Goal: Check status: Check status

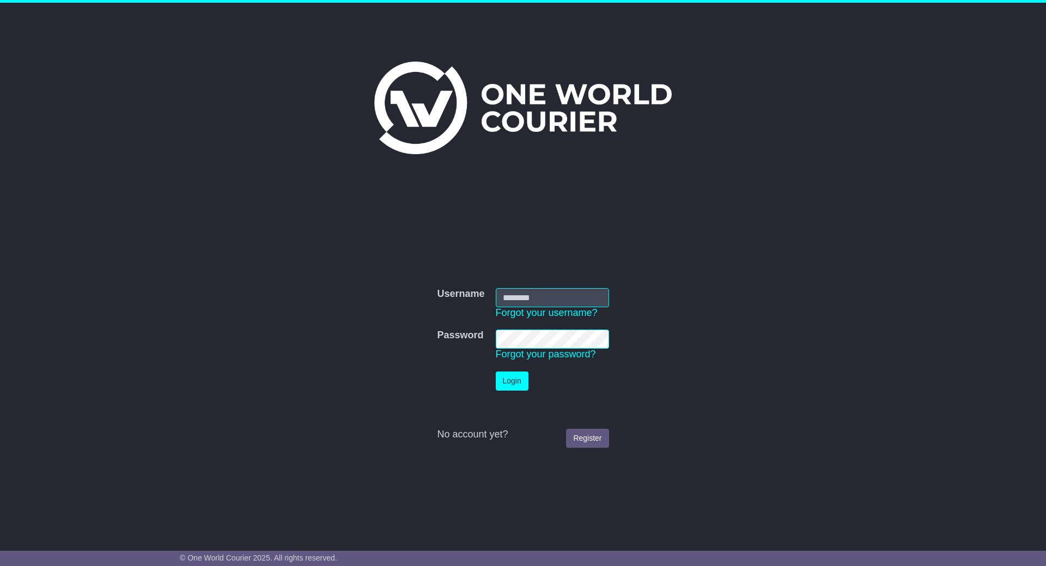
type input "**********"
click at [508, 389] on button "Login" at bounding box center [512, 381] width 33 height 19
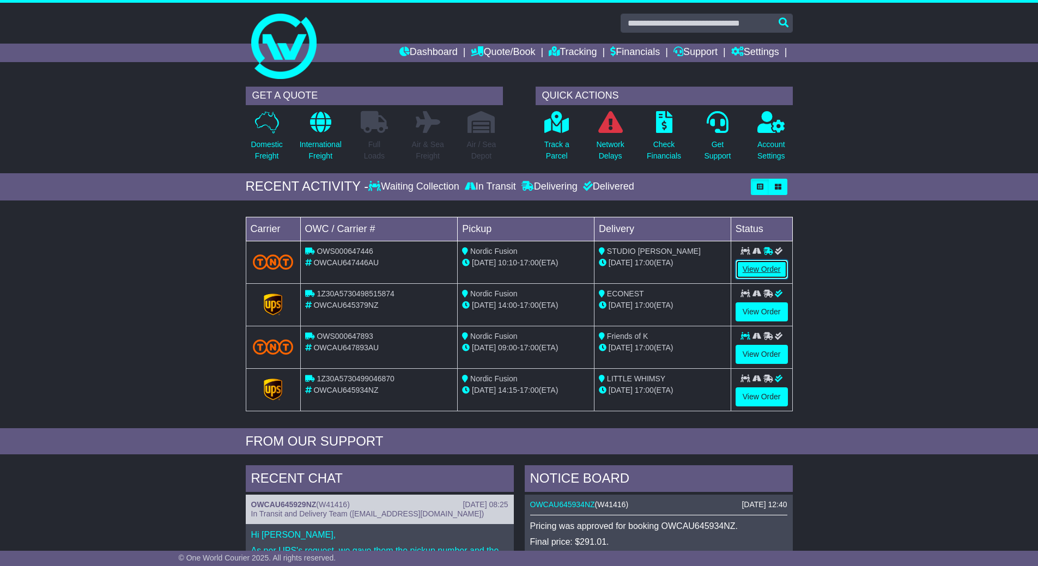
click at [779, 266] on link "View Order" at bounding box center [762, 269] width 52 height 19
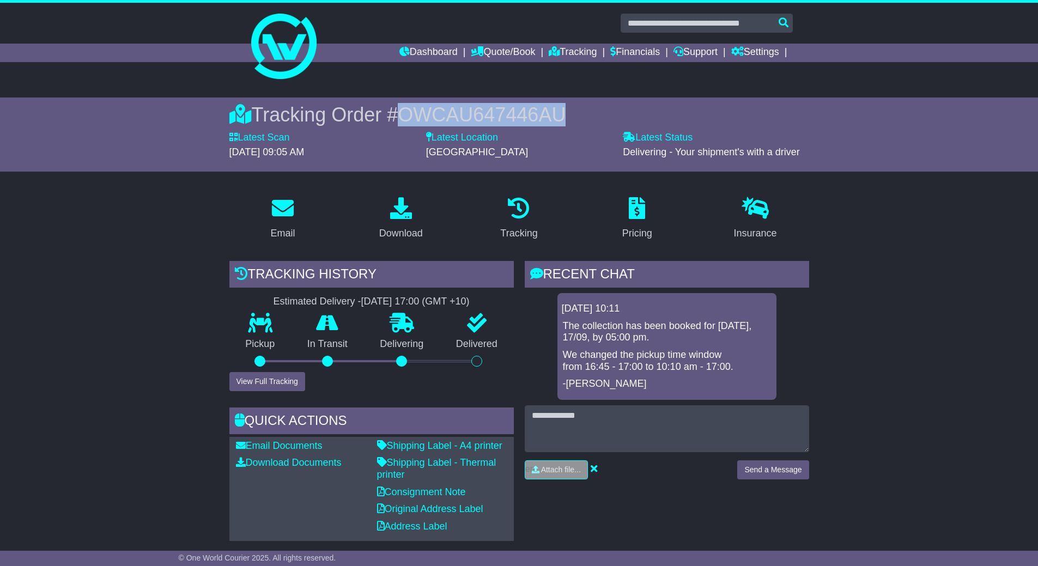
drag, startPoint x: 557, startPoint y: 114, endPoint x: 395, endPoint y: 104, distance: 162.7
click at [395, 104] on div "Tracking Order # OWCAU647446AU" at bounding box center [519, 114] width 580 height 23
copy span "OWCAU647446AU"
